Goal: Navigation & Orientation: Find specific page/section

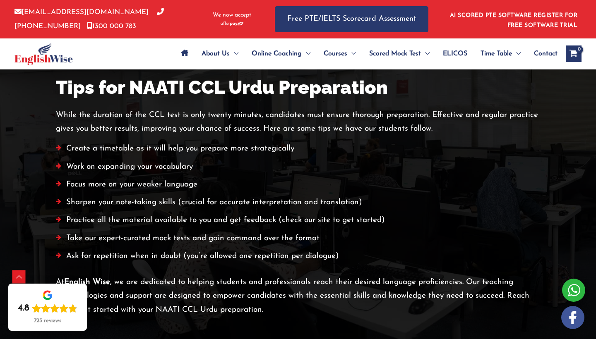
scroll to position [1837, 0]
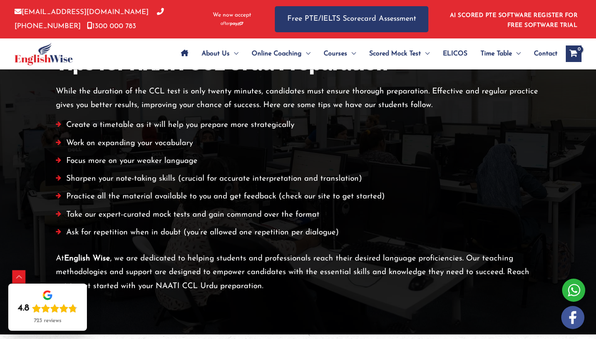
click at [572, 291] on div at bounding box center [573, 290] width 23 height 23
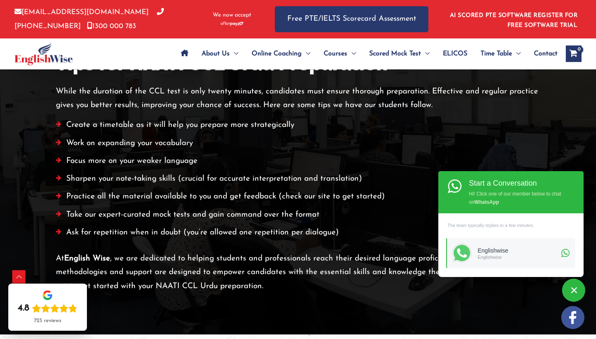
click at [393, 228] on li "Ask for repetition when in doubt (you’re allowed one repetition per dialogue)" at bounding box center [298, 235] width 484 height 18
click at [490, 254] on div "Englishwise" at bounding box center [518, 257] width 81 height 6
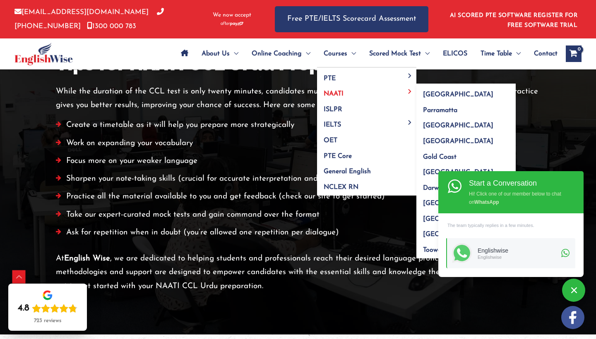
click at [330, 91] on span "NAATI" at bounding box center [334, 94] width 20 height 7
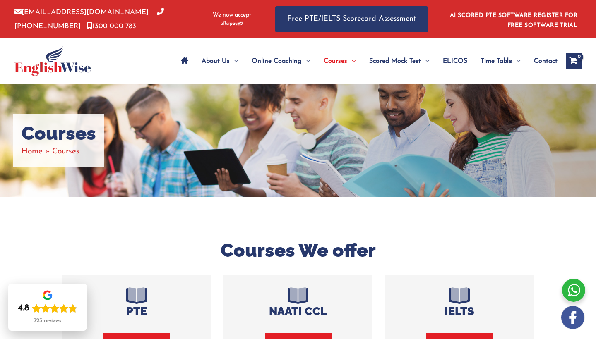
click at [293, 319] on div at bounding box center [298, 326] width 124 height 14
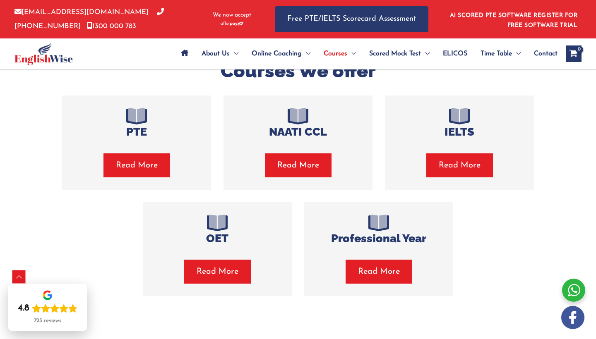
scroll to position [181, 0]
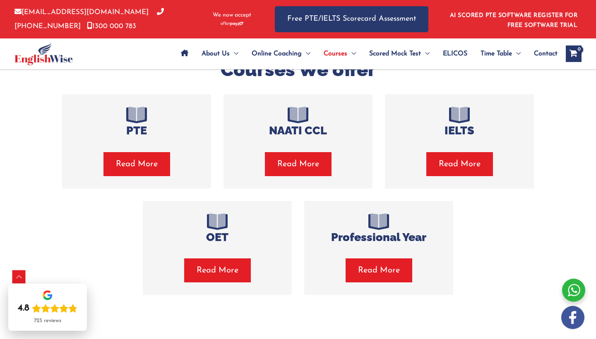
click at [297, 159] on span "Read More" at bounding box center [298, 165] width 42 height 12
